Goal: Task Accomplishment & Management: Complete application form

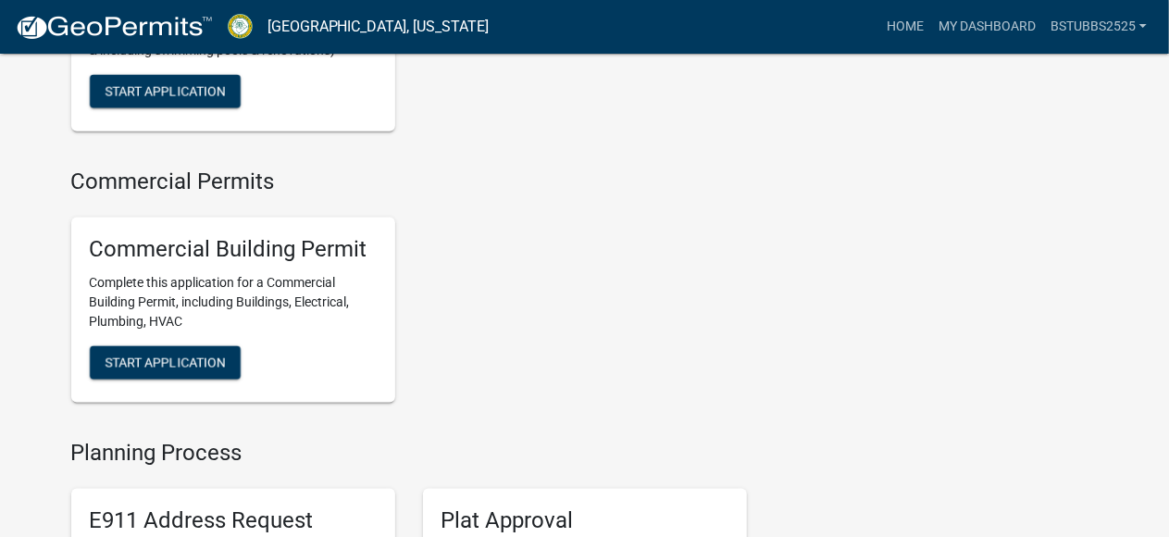
scroll to position [1295, 0]
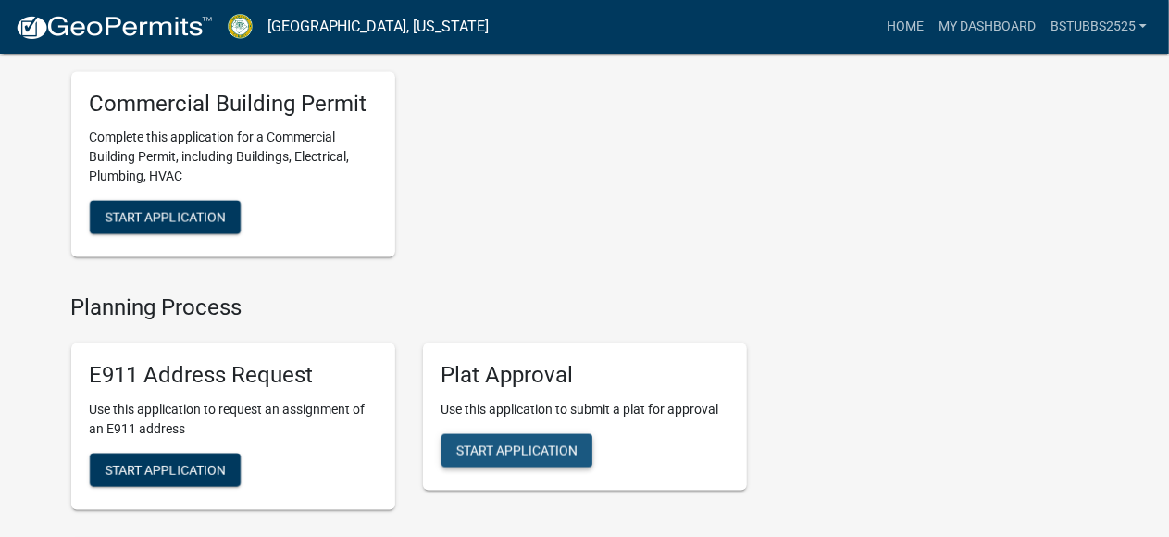
click at [514, 458] on span "Start Application" at bounding box center [516, 450] width 121 height 15
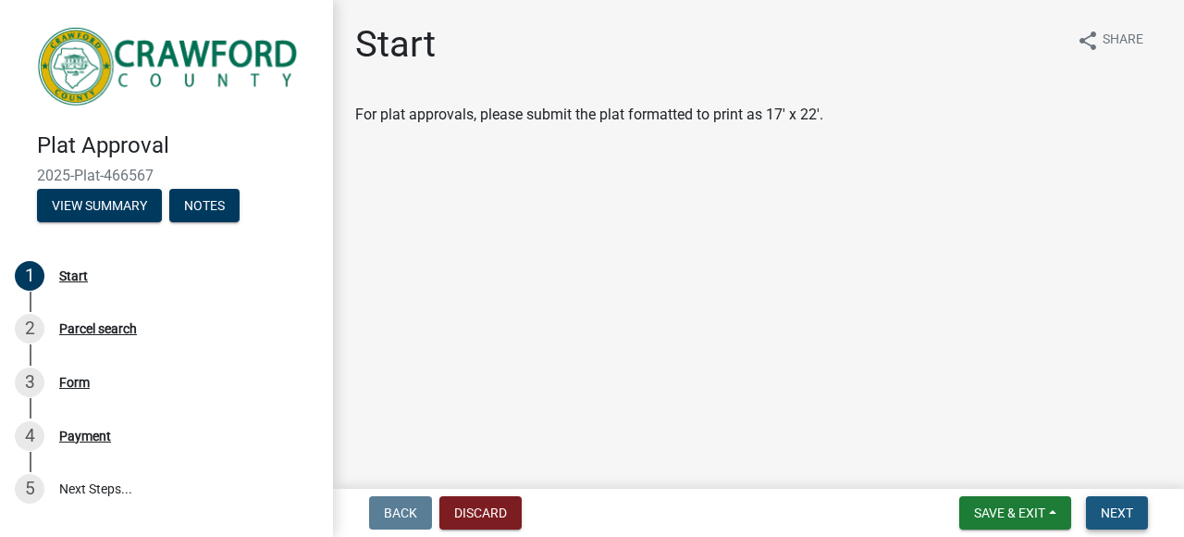
click at [1108, 514] on span "Next" at bounding box center [1117, 512] width 32 height 15
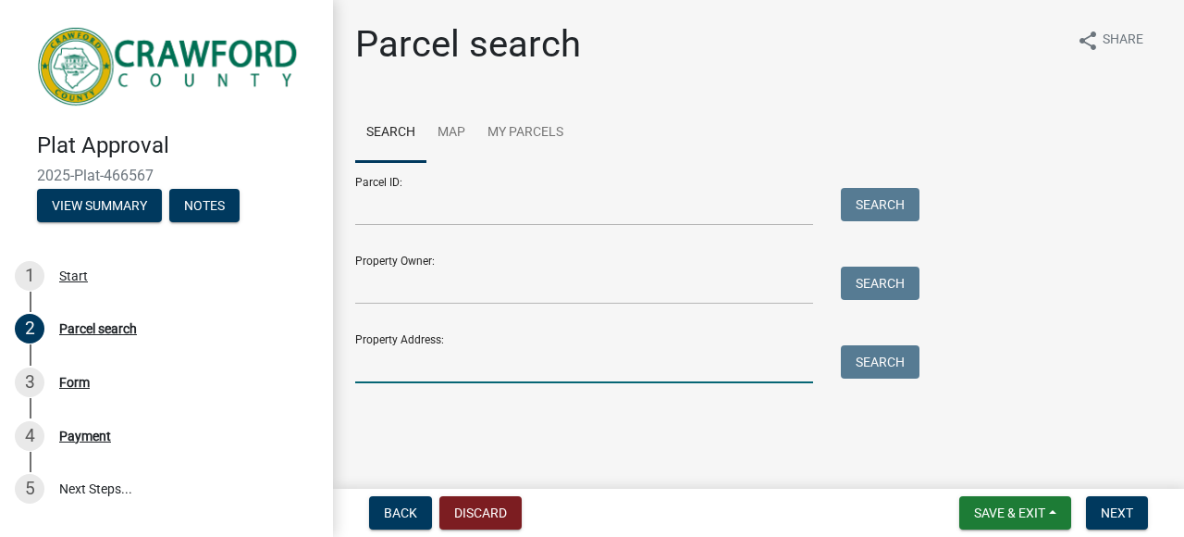
click at [466, 355] on input "Property Address:" at bounding box center [584, 364] width 458 height 38
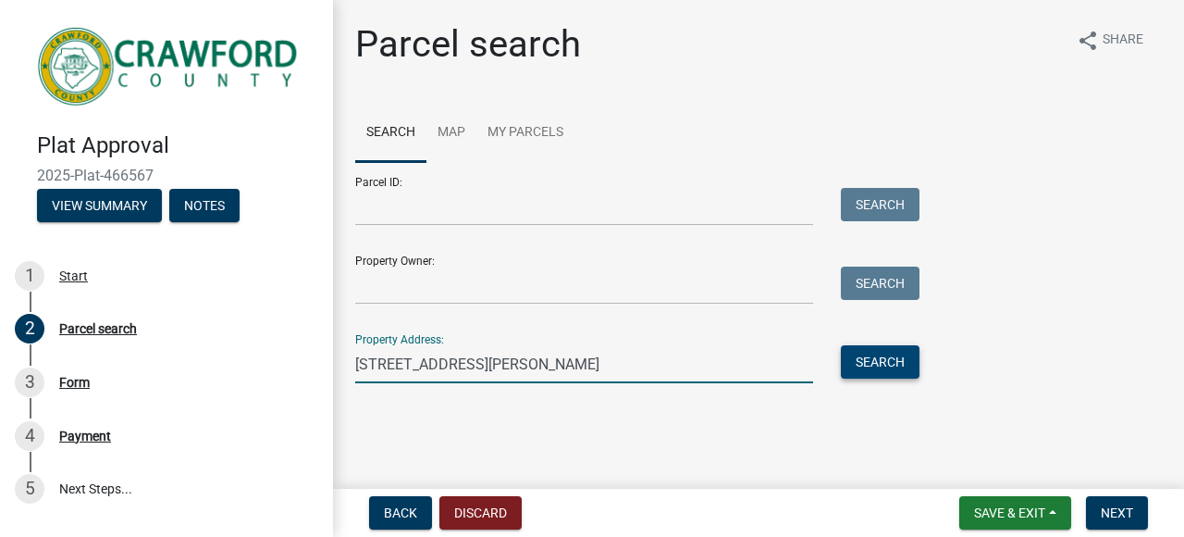
type input "[STREET_ADDRESS][PERSON_NAME]"
click at [886, 365] on button "Search" at bounding box center [880, 361] width 79 height 33
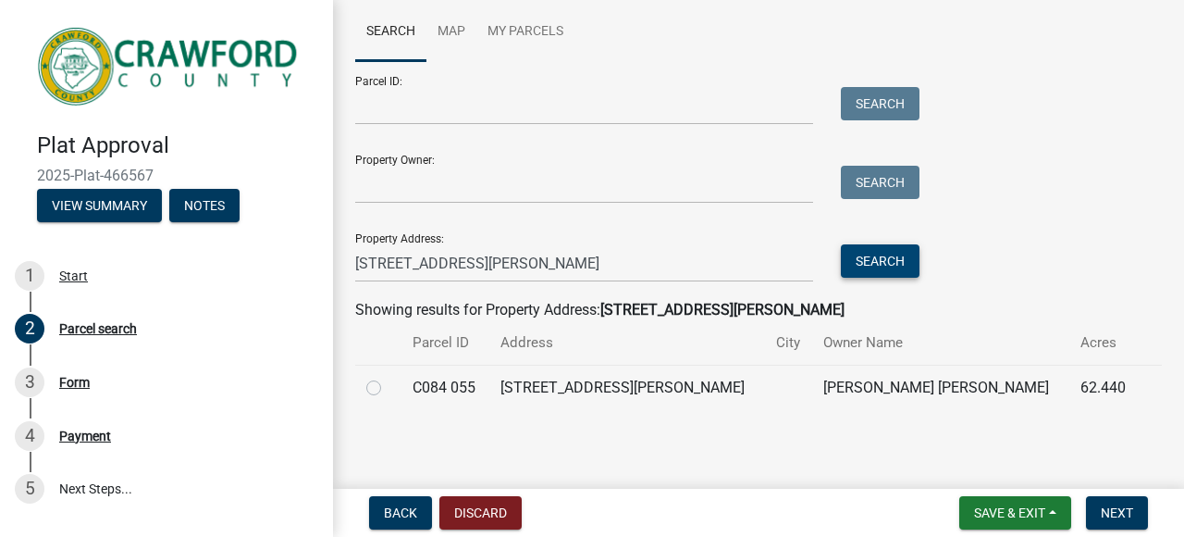
scroll to position [102, 0]
click at [389, 376] on label at bounding box center [389, 376] width 0 height 0
click at [389, 386] on 055 "radio" at bounding box center [395, 382] width 12 height 12
radio 055 "true"
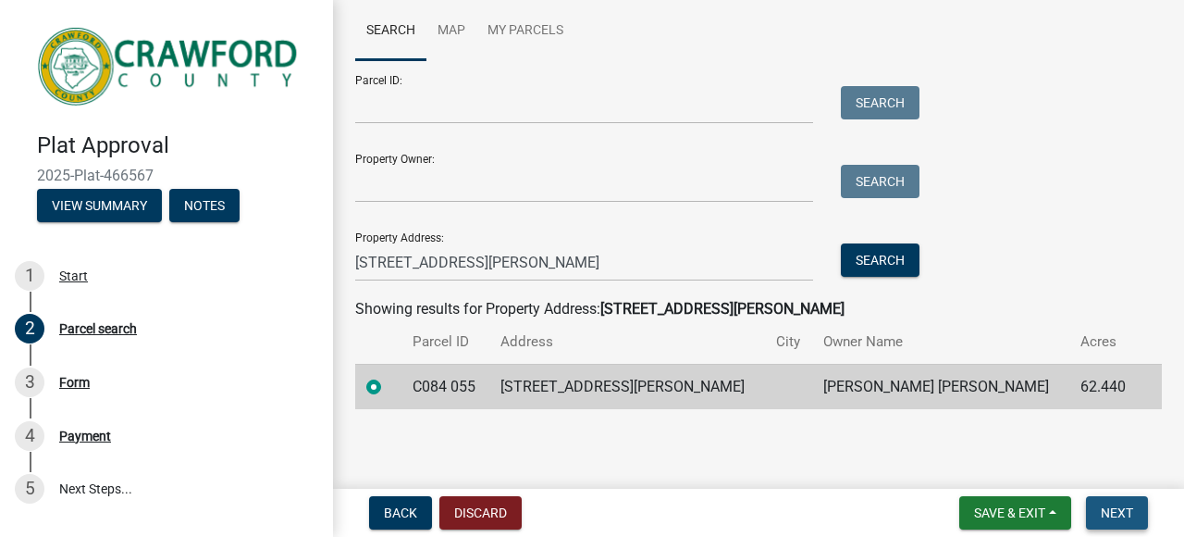
click at [1115, 510] on span "Next" at bounding box center [1117, 512] width 32 height 15
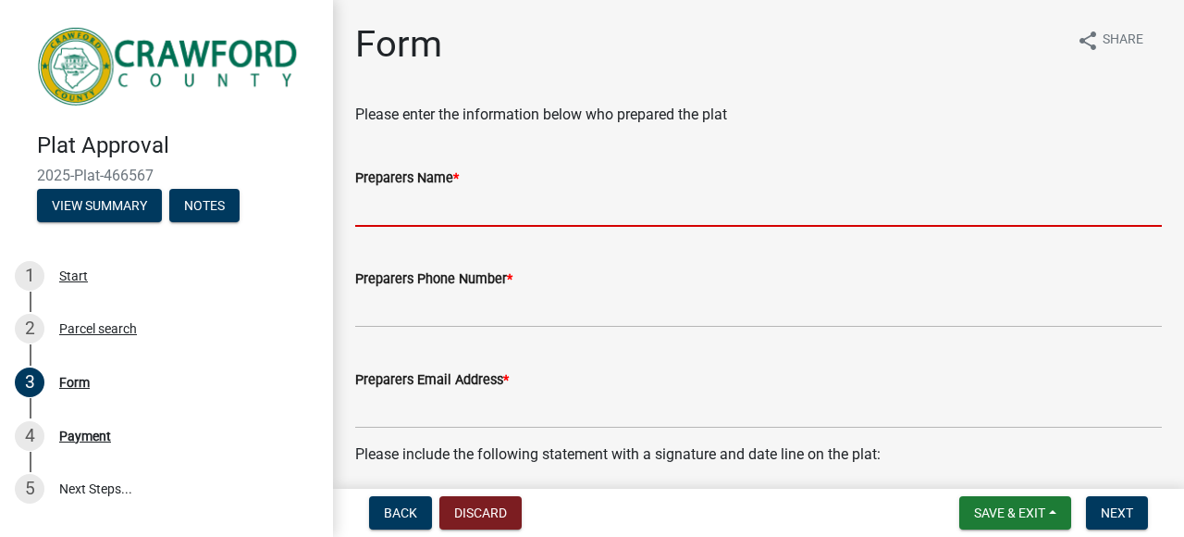
click at [501, 217] on input "Preparers Name *" at bounding box center [758, 208] width 807 height 38
type input "[PERSON_NAME]"
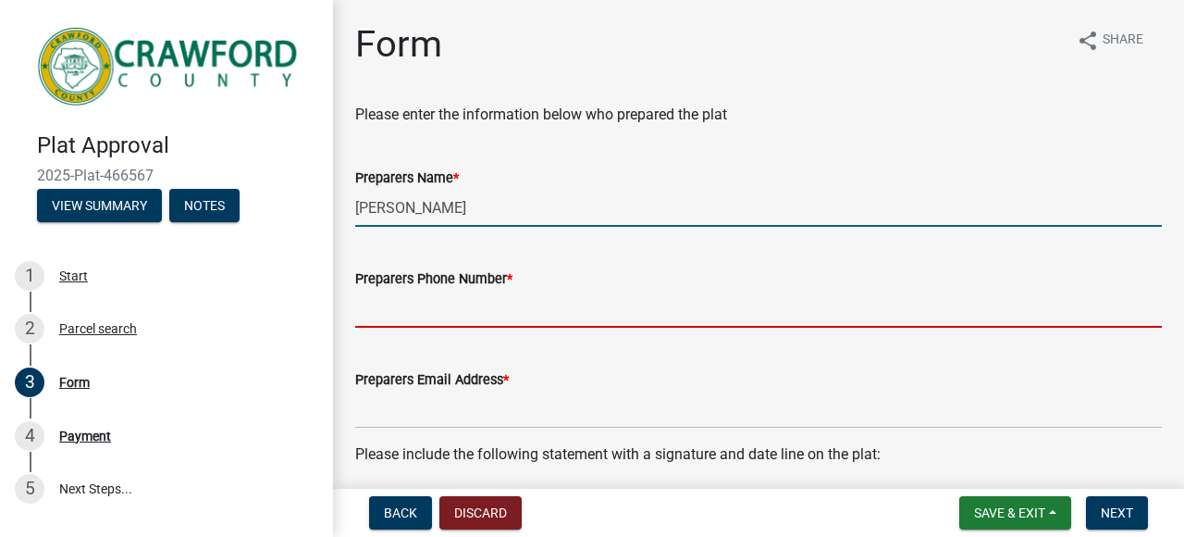
click at [430, 319] on input "Preparers Phone Number *" at bounding box center [758, 309] width 807 height 38
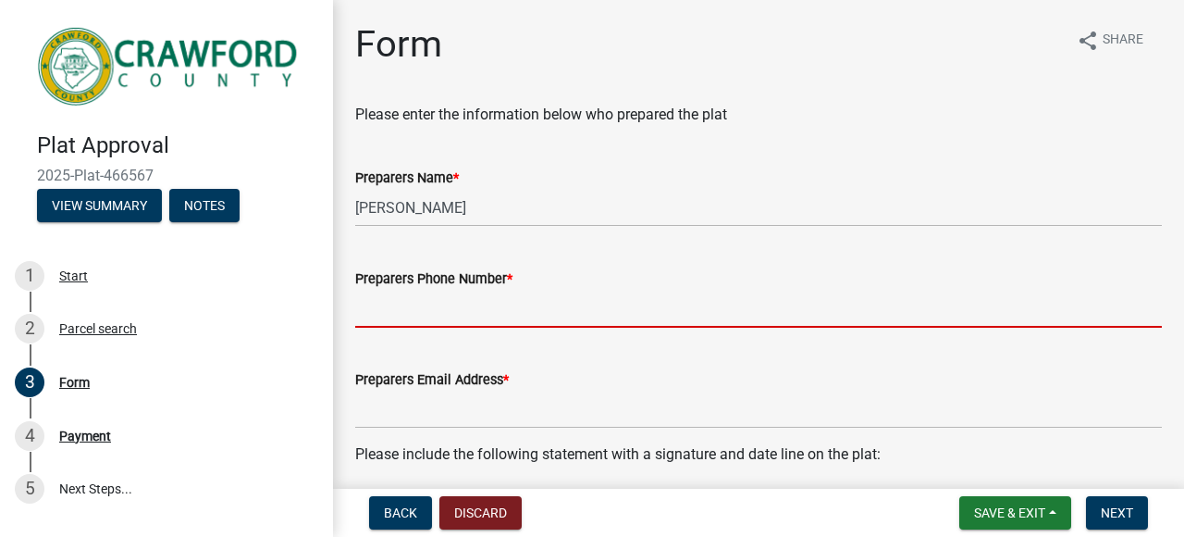
type input "[PHONE_NUMBER]"
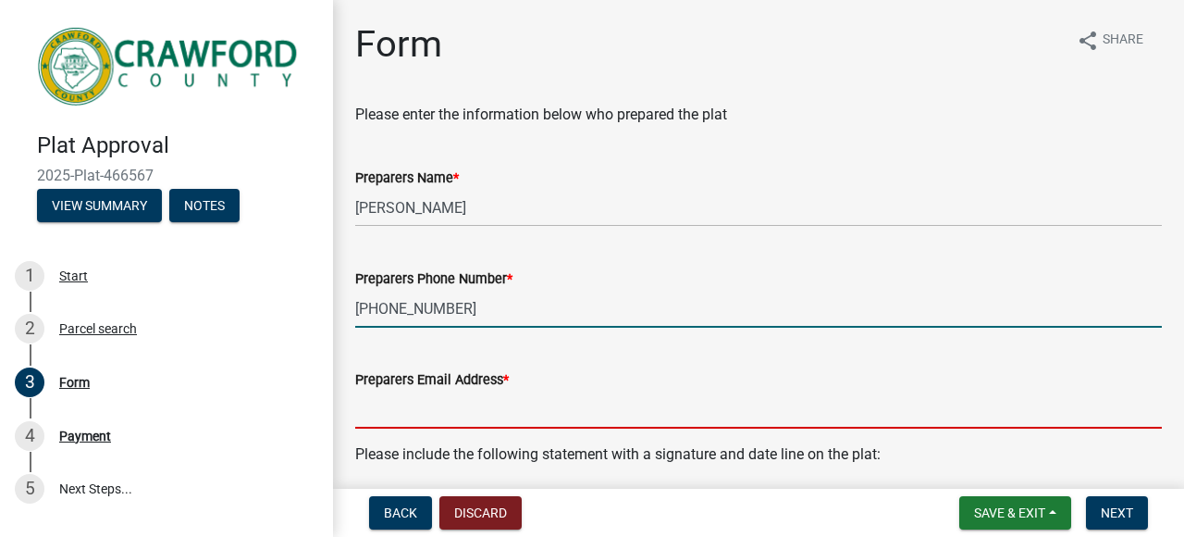
click at [452, 403] on input "Preparers Email Address *" at bounding box center [758, 409] width 807 height 38
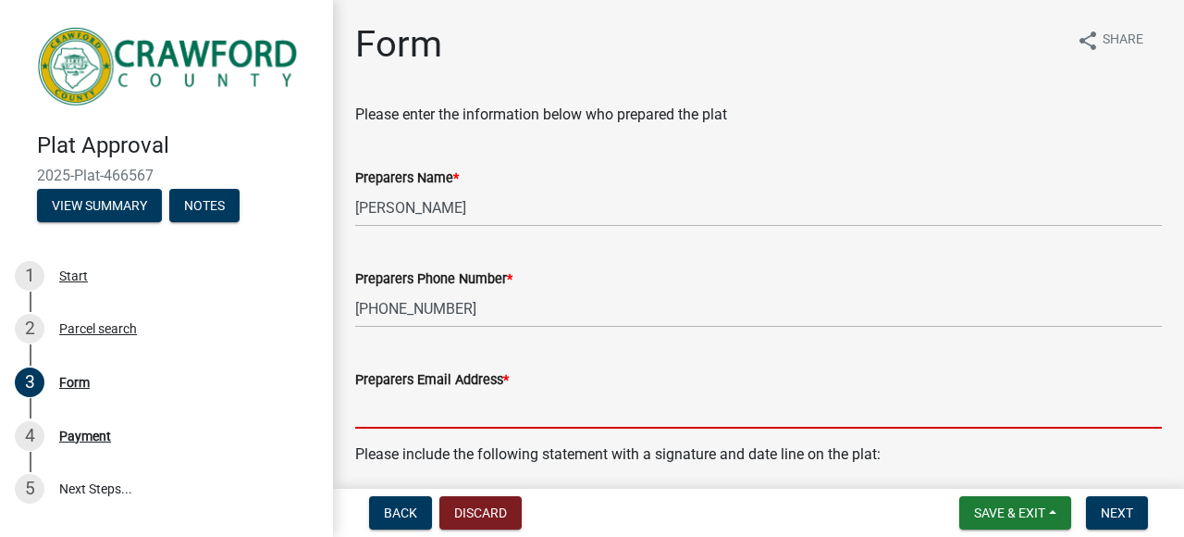
type input "[PERSON_NAME][EMAIL_ADDRESS][DOMAIN_NAME]"
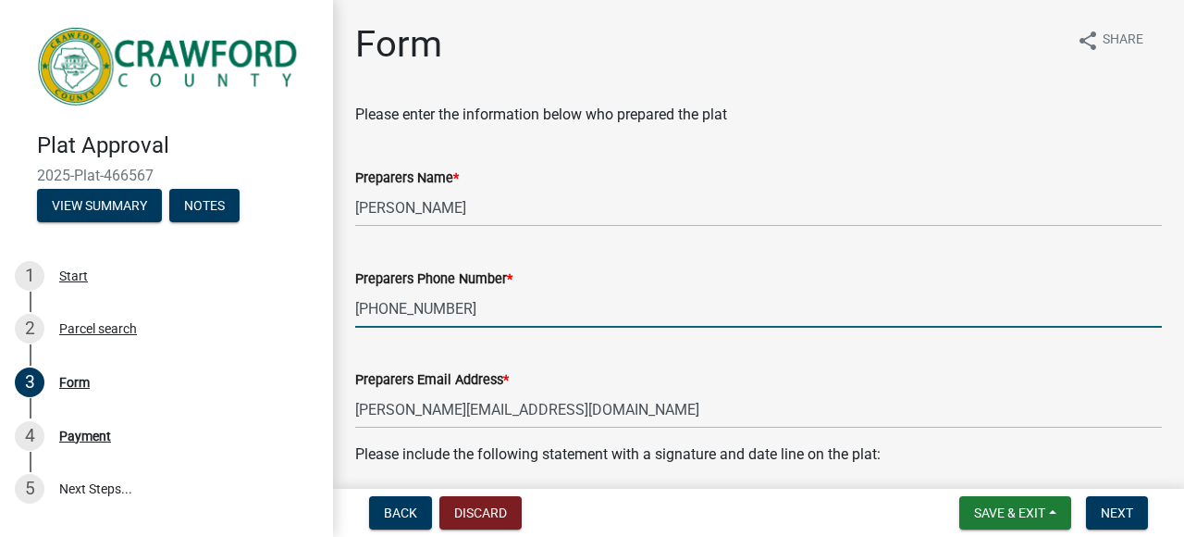
click at [612, 311] on input "[PHONE_NUMBER]" at bounding box center [758, 309] width 807 height 38
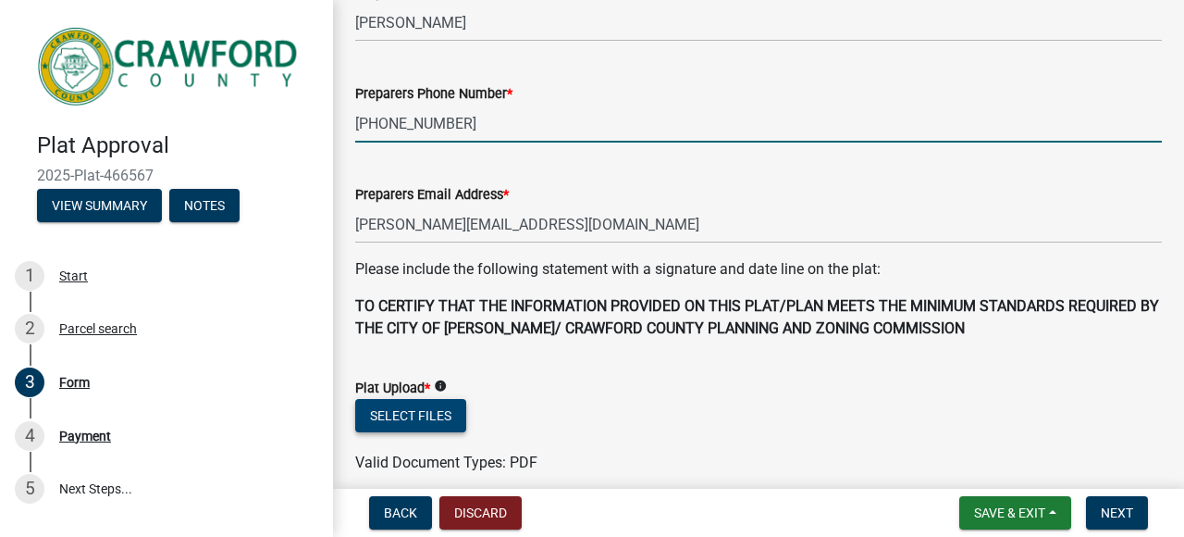
click at [429, 413] on button "Select files" at bounding box center [410, 415] width 111 height 33
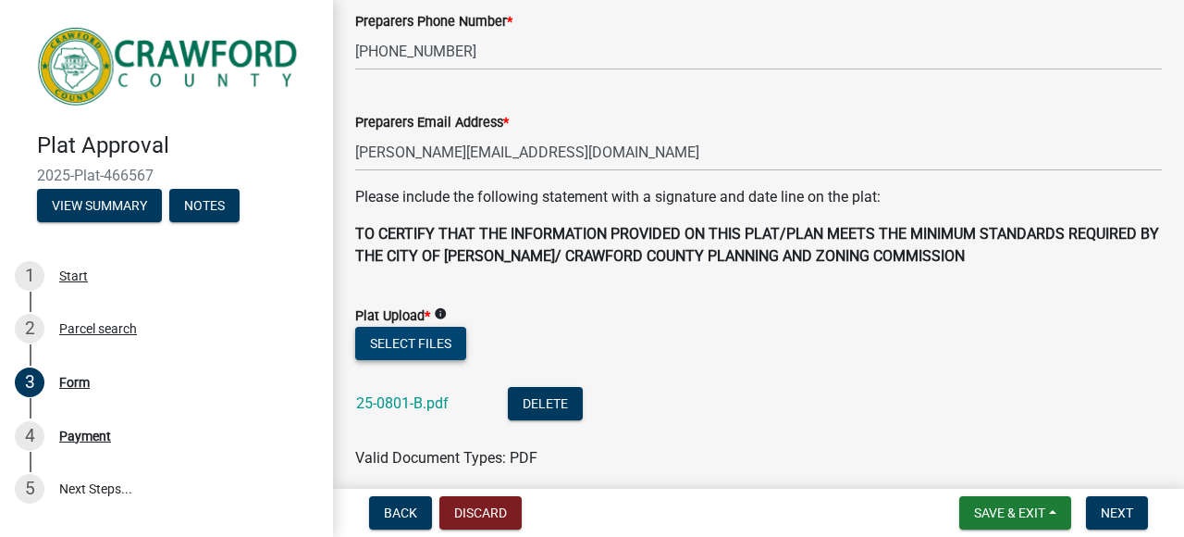
scroll to position [370, 0]
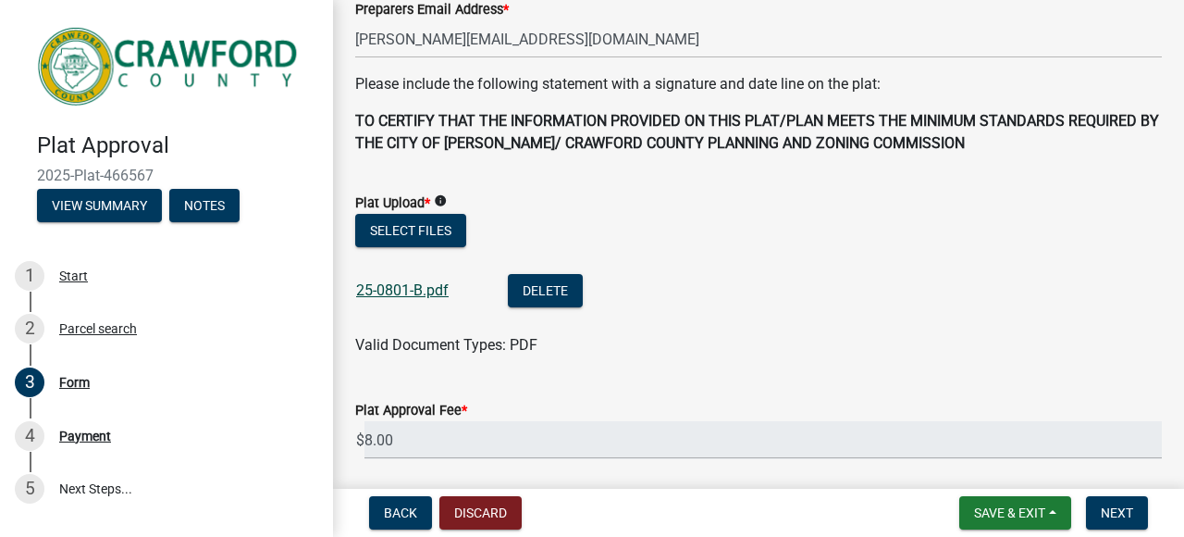
click at [422, 292] on link "25-0801-B.pdf" at bounding box center [402, 290] width 93 height 18
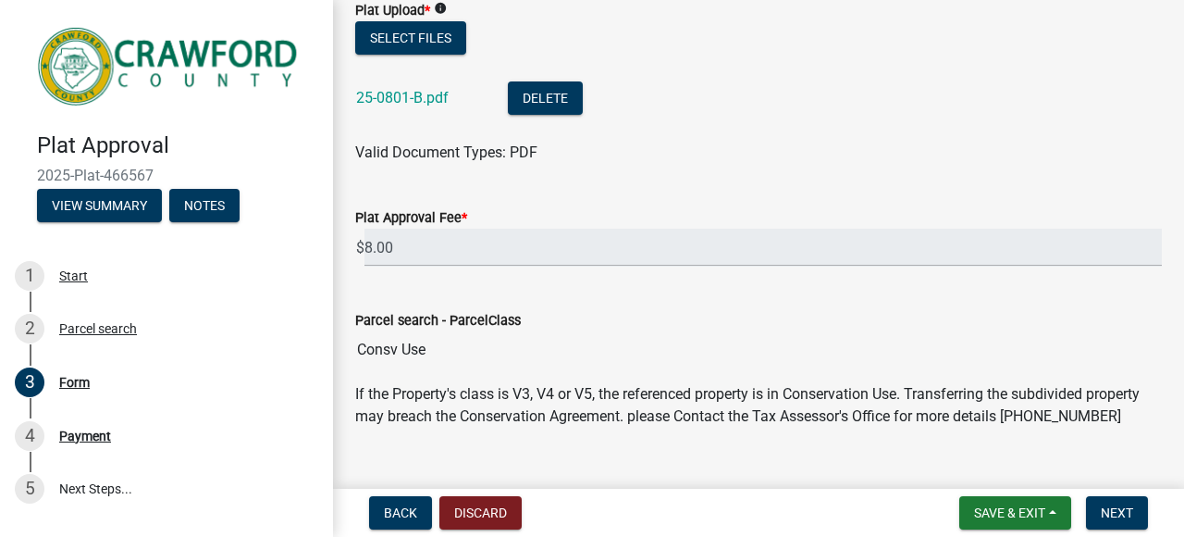
scroll to position [617, 0]
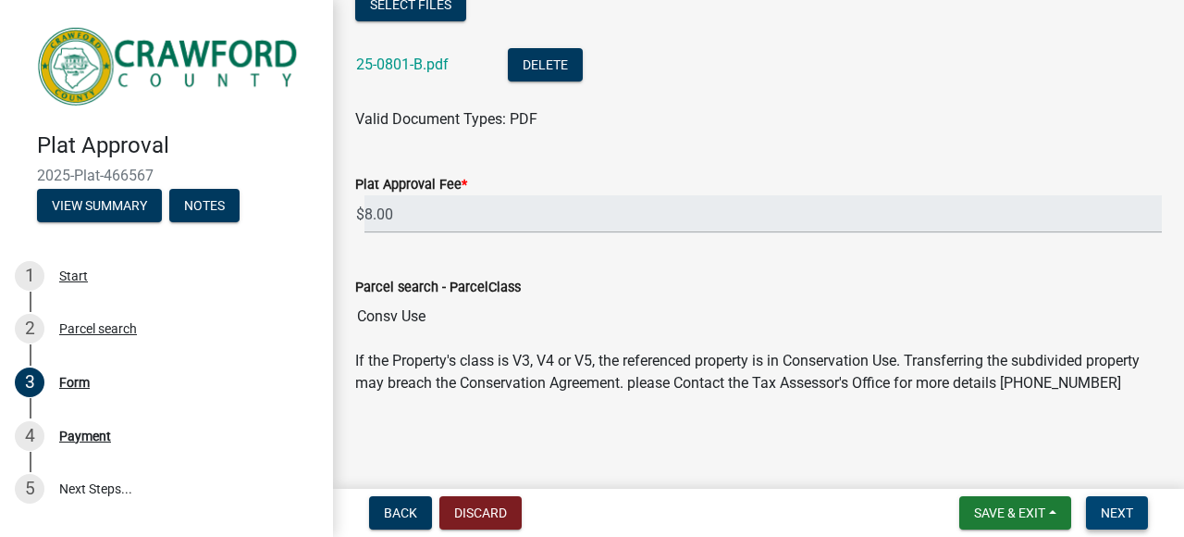
click at [1105, 506] on span "Next" at bounding box center [1117, 512] width 32 height 15
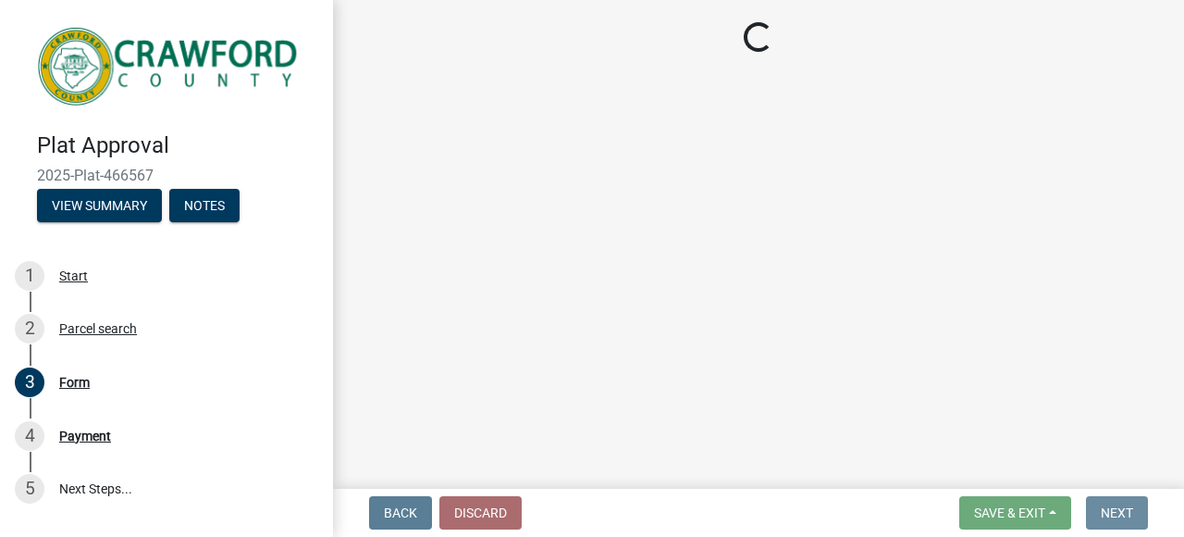
scroll to position [0, 0]
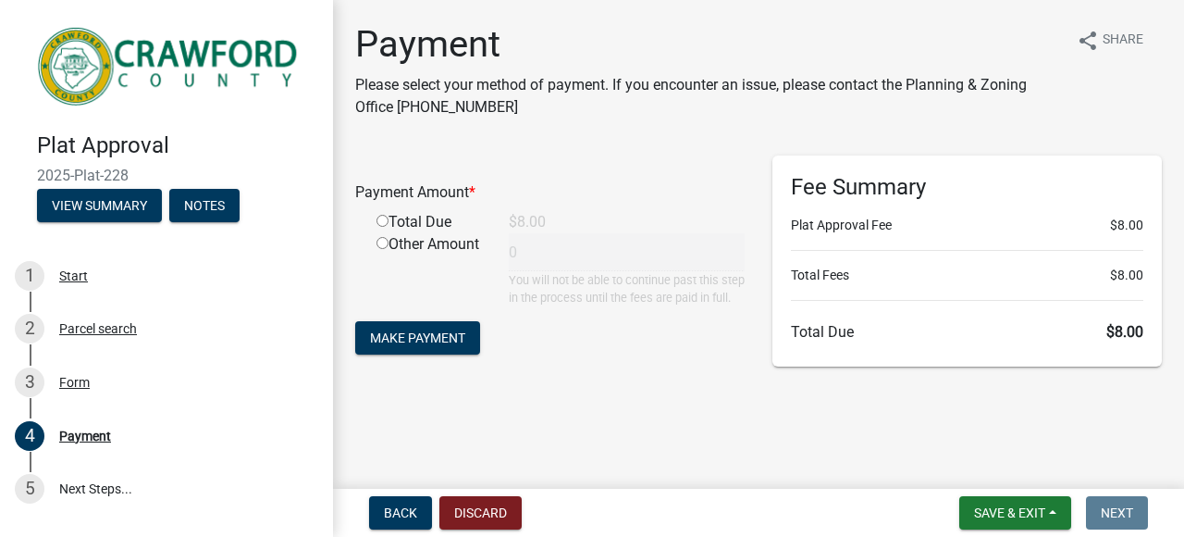
click at [391, 222] on div "Total Due" at bounding box center [429, 222] width 132 height 22
click at [387, 222] on input "radio" at bounding box center [383, 221] width 12 height 12
radio input "true"
type input "8"
click at [424, 345] on span "Make Payment" at bounding box center [417, 337] width 95 height 15
